Goal: Task Accomplishment & Management: Manage account settings

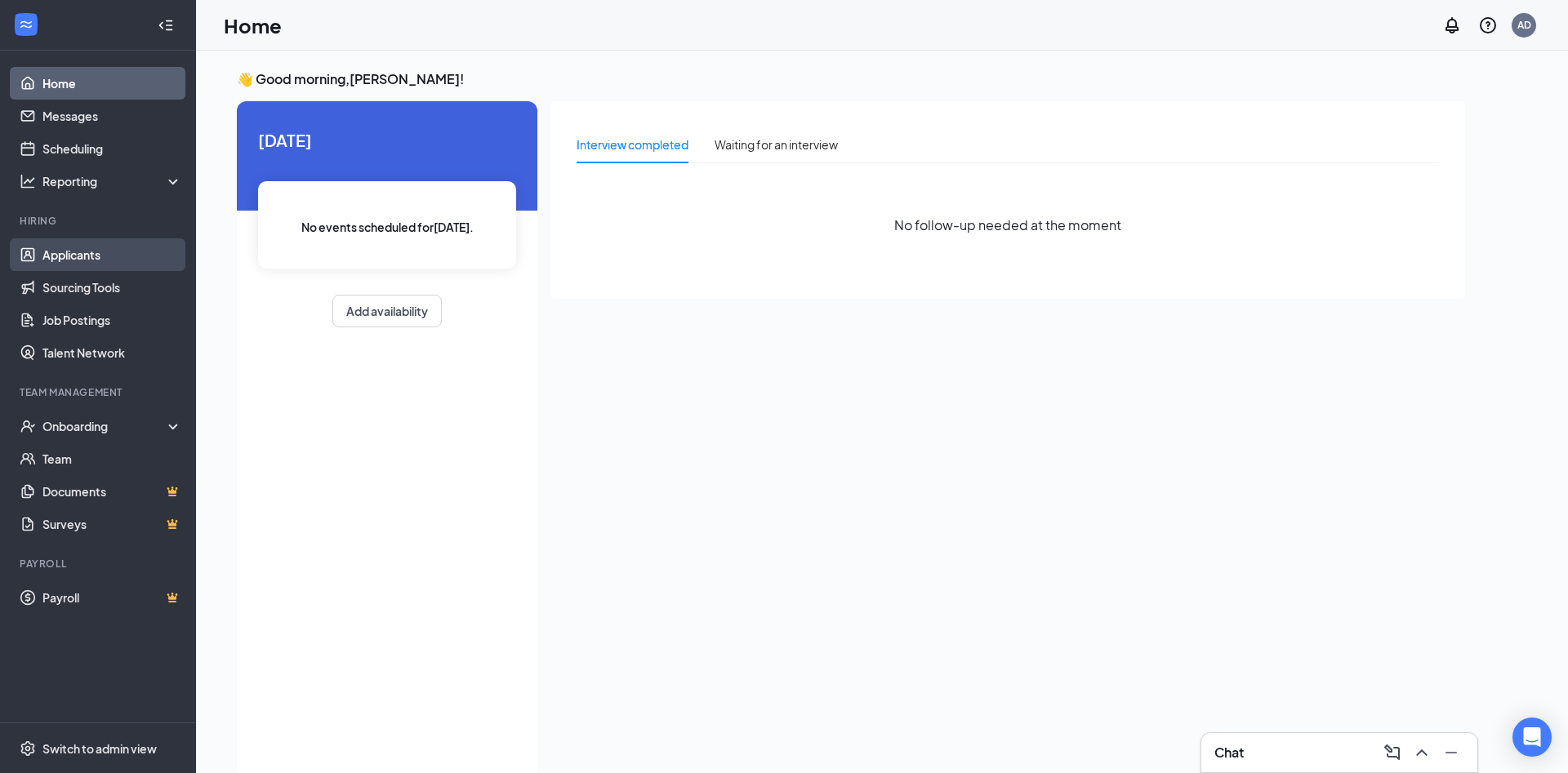
click at [87, 261] on link "Applicants" at bounding box center [113, 255] width 140 height 32
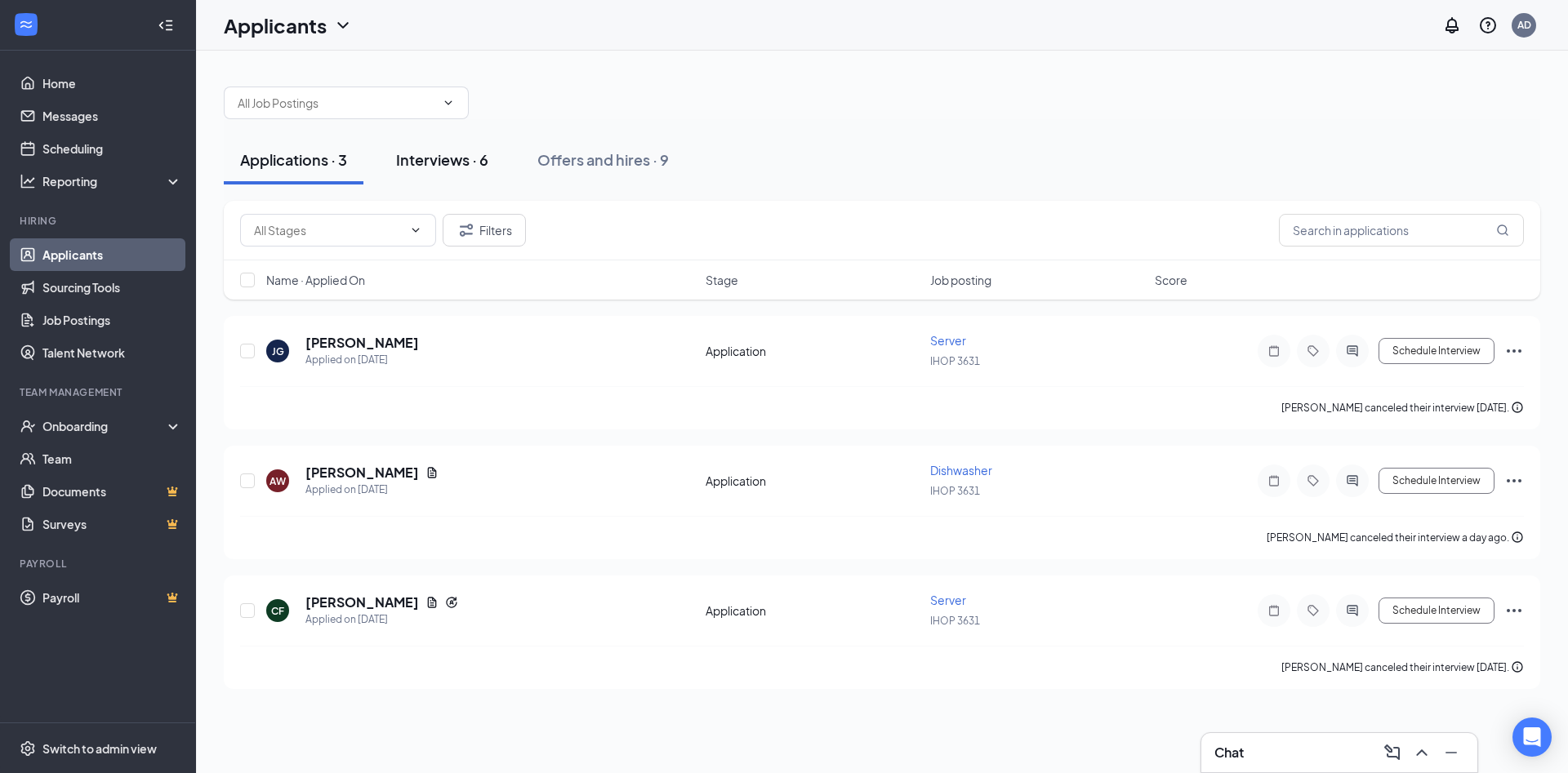
click at [446, 162] on div "Interviews · 6" at bounding box center [443, 159] width 92 height 20
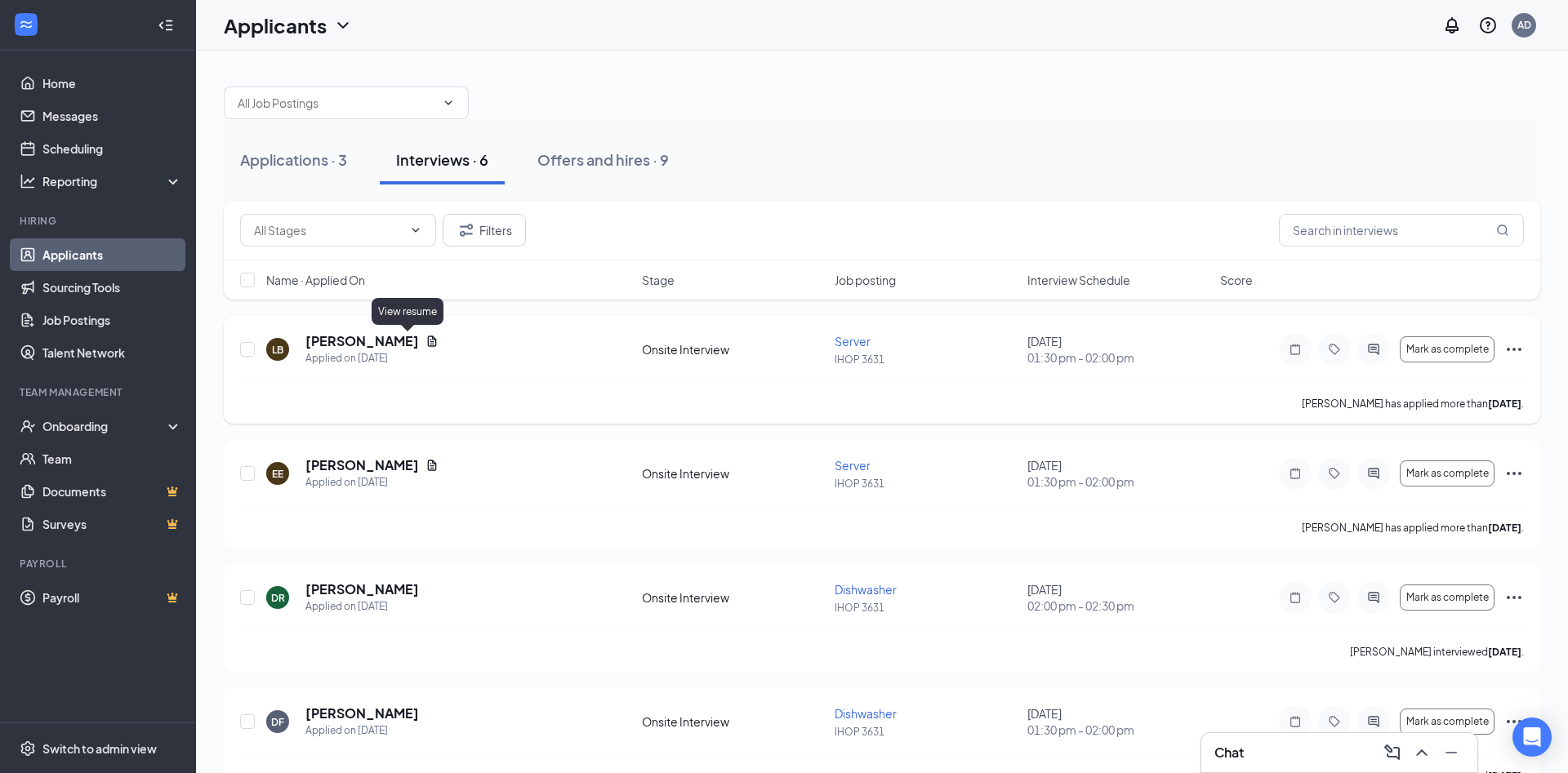
click at [428, 341] on icon "Document" at bounding box center [432, 341] width 9 height 10
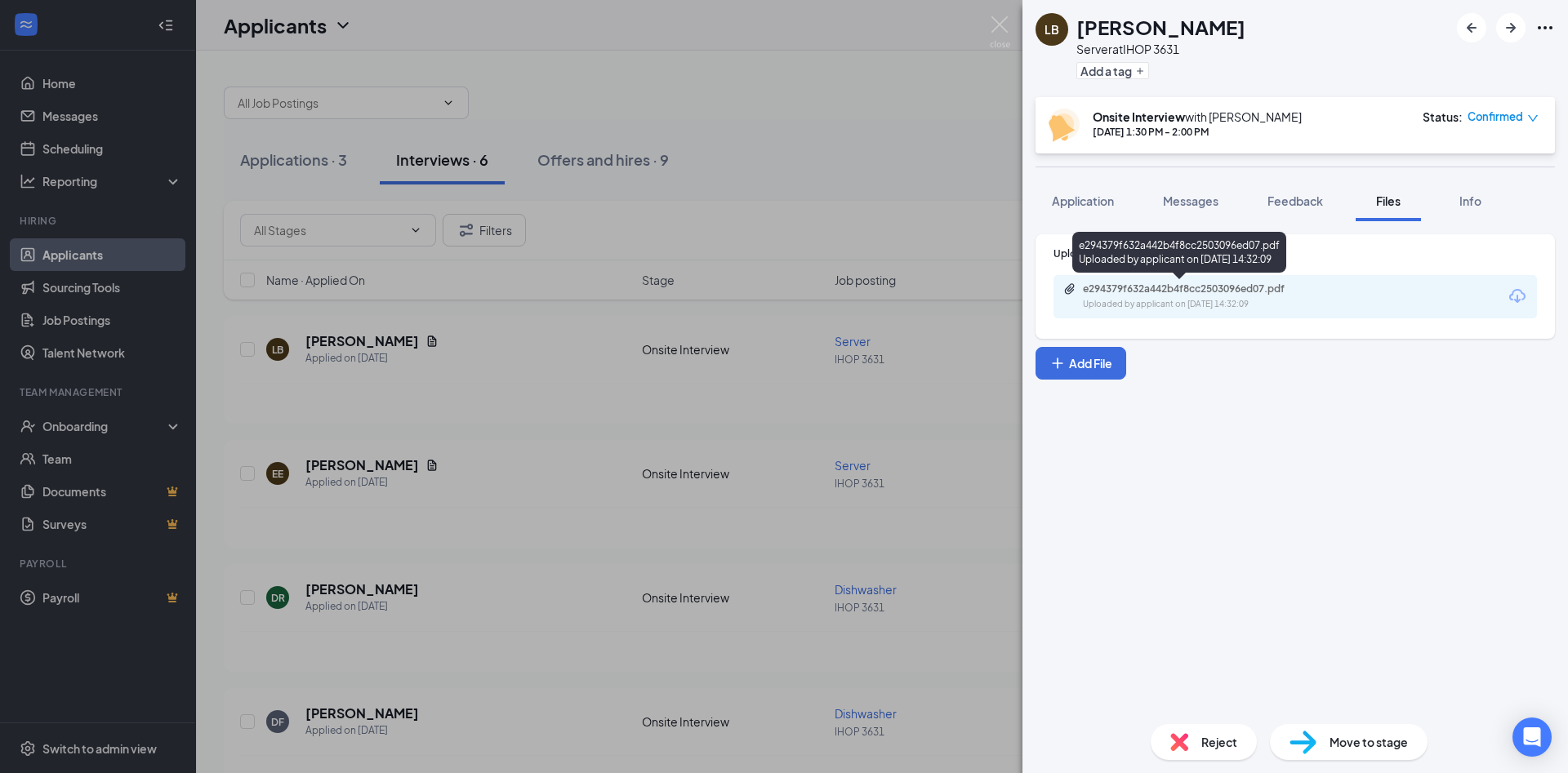
click at [1251, 294] on div "e294379f632a442b4f8cc2503096ed07.pdf" at bounding box center [1197, 288] width 229 height 13
click at [990, 24] on img at bounding box center [1000, 32] width 20 height 32
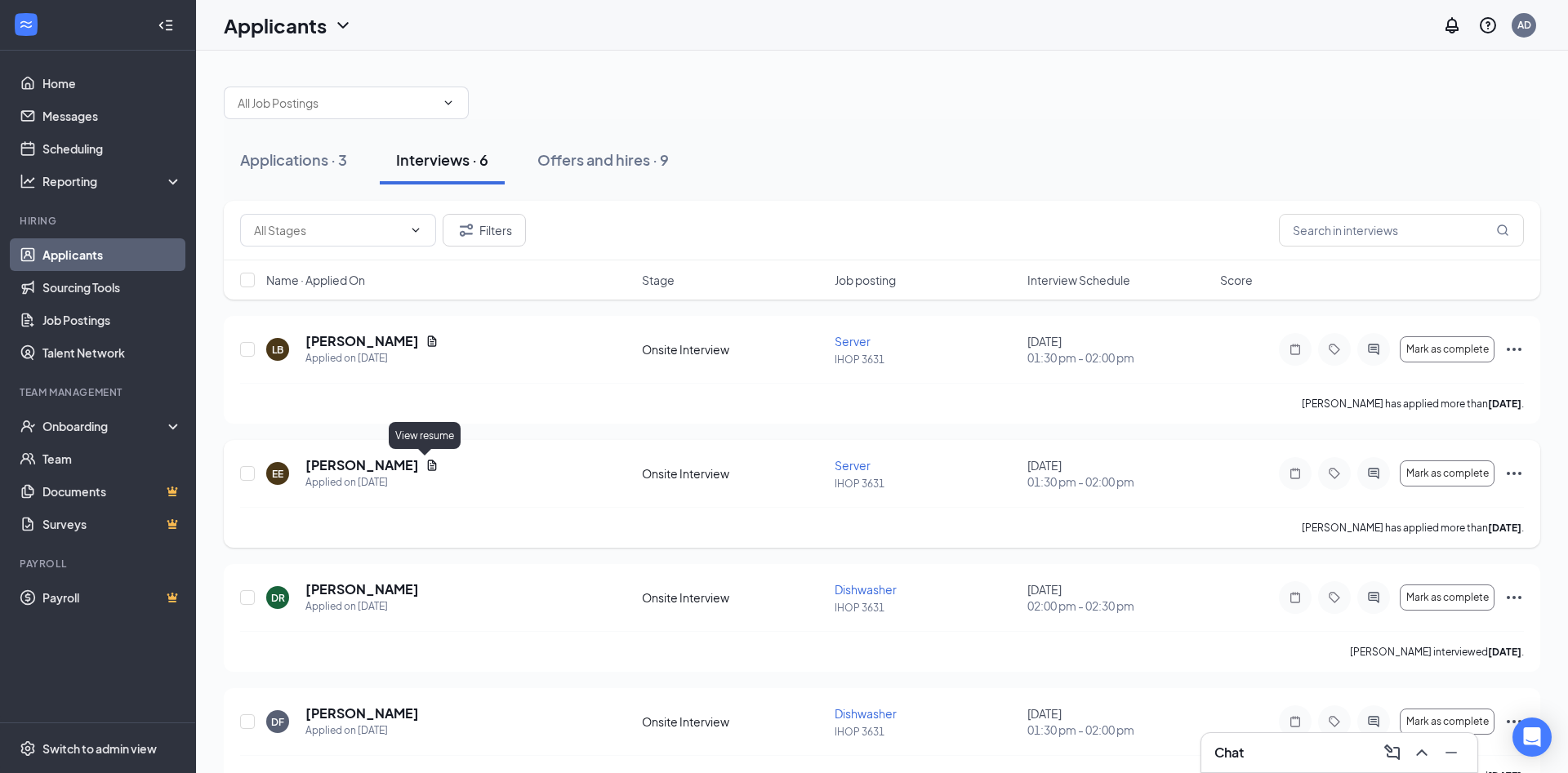
click at [429, 462] on icon "Document" at bounding box center [431, 464] width 13 height 13
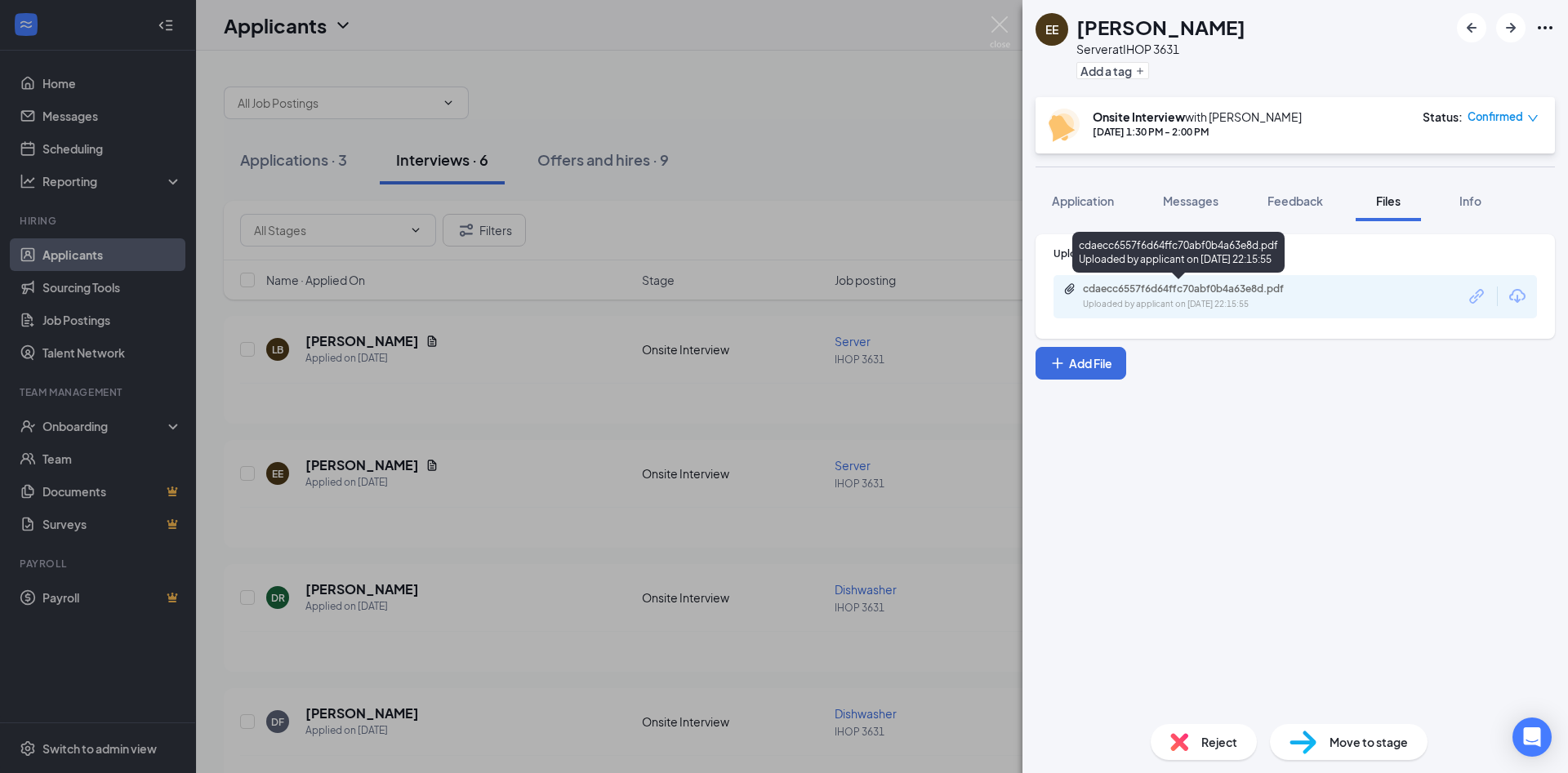
click at [1235, 301] on div "Uploaded by applicant on [DATE] 22:15:55" at bounding box center [1205, 304] width 245 height 13
click at [553, 340] on div "EE [PERSON_NAME] Server at IHOP 3631 Add a tag Onsite Interview with [PERSON_NA…" at bounding box center [784, 386] width 1568 height 773
